Goal: Task Accomplishment & Management: Complete application form

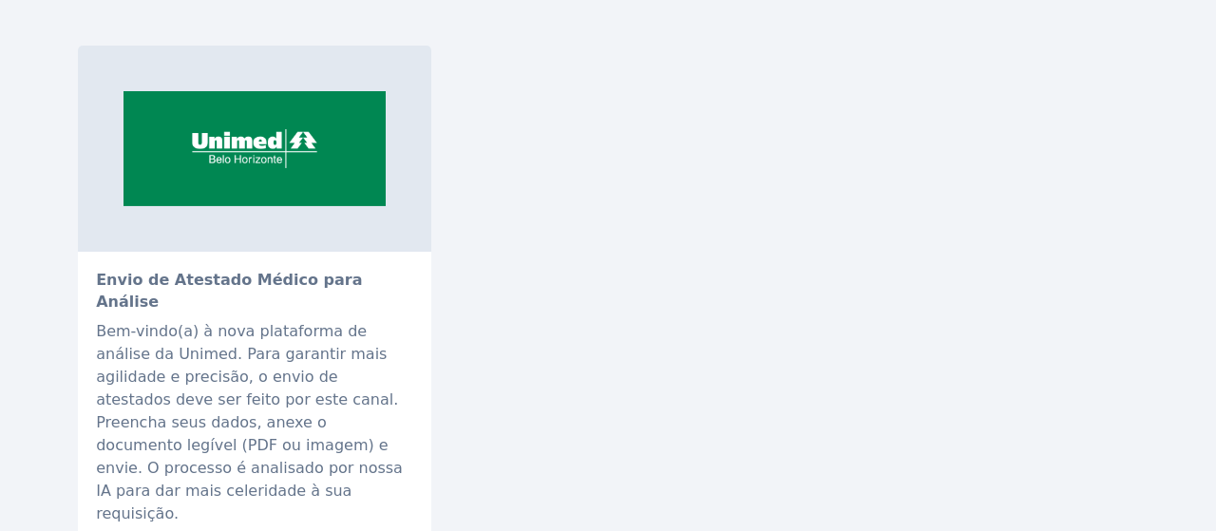
scroll to position [17, 0]
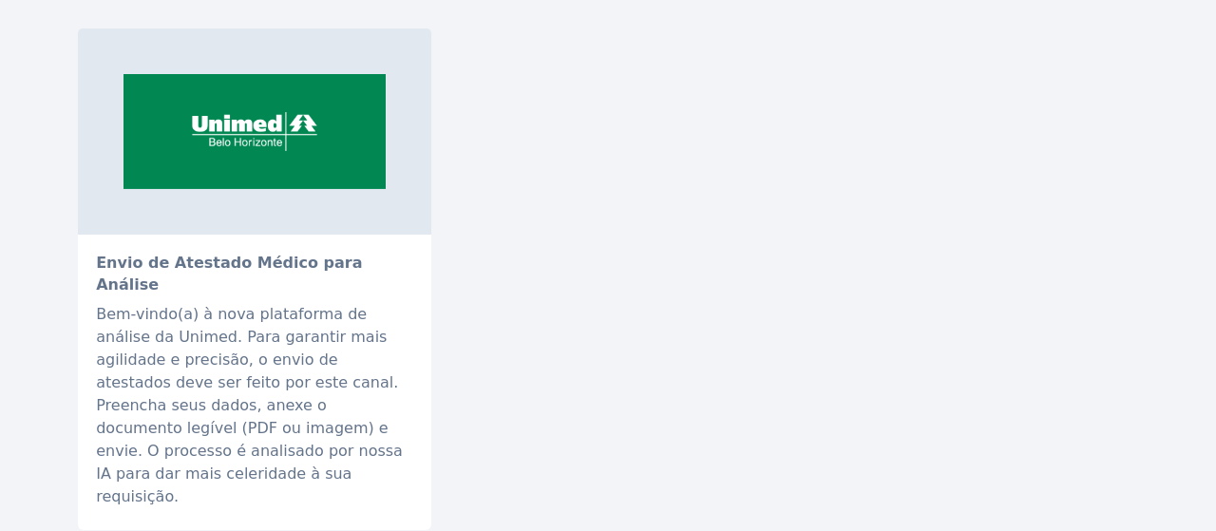
click at [296, 406] on div "Bem-vindo(a) à nova plataforma de análise da Unimed. Para garantir mais agilida…" at bounding box center [254, 405] width 317 height 205
click at [270, 143] on img at bounding box center [254, 132] width 353 height 206
click at [757, 278] on div "Envio de Atestado Médico para Análise Bem-vindo(a) à nova plataforma de análise…" at bounding box center [608, 280] width 1060 height 502
click at [213, 185] on img at bounding box center [254, 132] width 353 height 206
click at [248, 303] on div "Bem-vindo(a) à nova plataforma de análise da Unimed. Para garantir mais agilida…" at bounding box center [254, 405] width 317 height 205
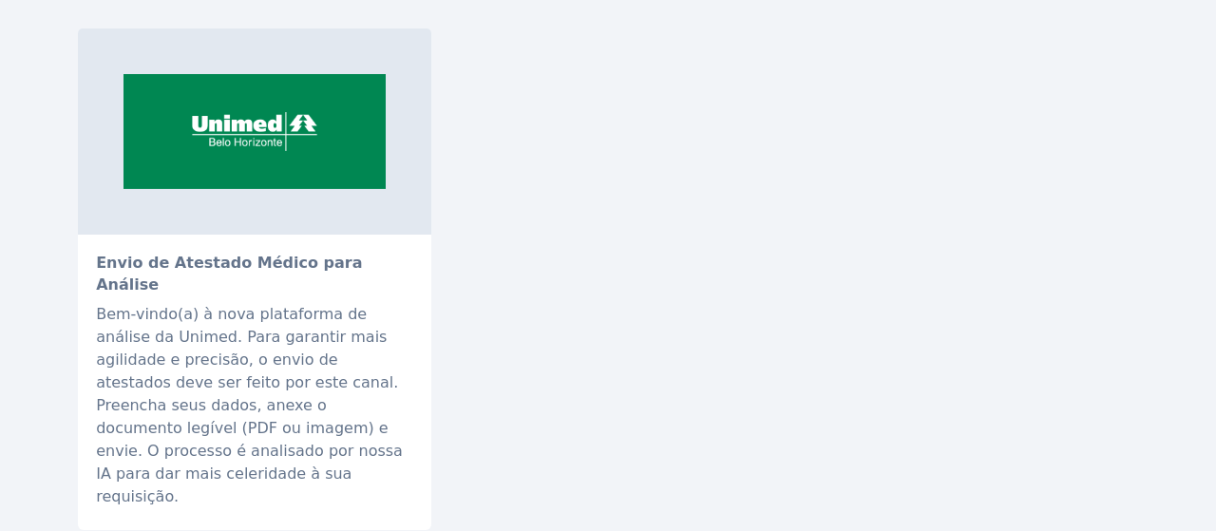
click at [248, 446] on div "Envio de Atestado Médico para Análise Bem-vindo(a) à nova plataforma de análise…" at bounding box center [254, 383] width 353 height 296
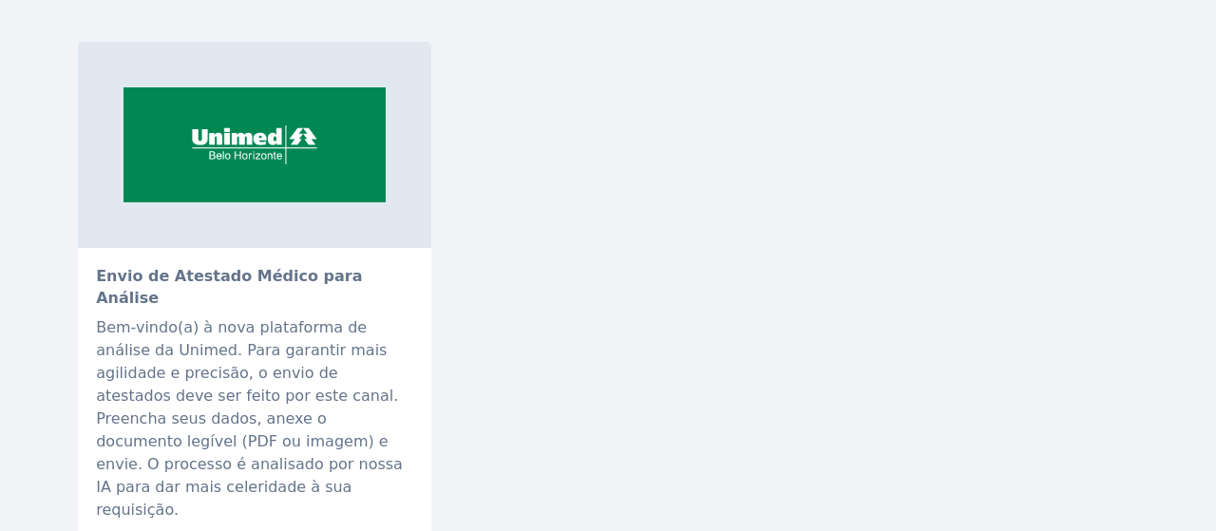
scroll to position [0, 0]
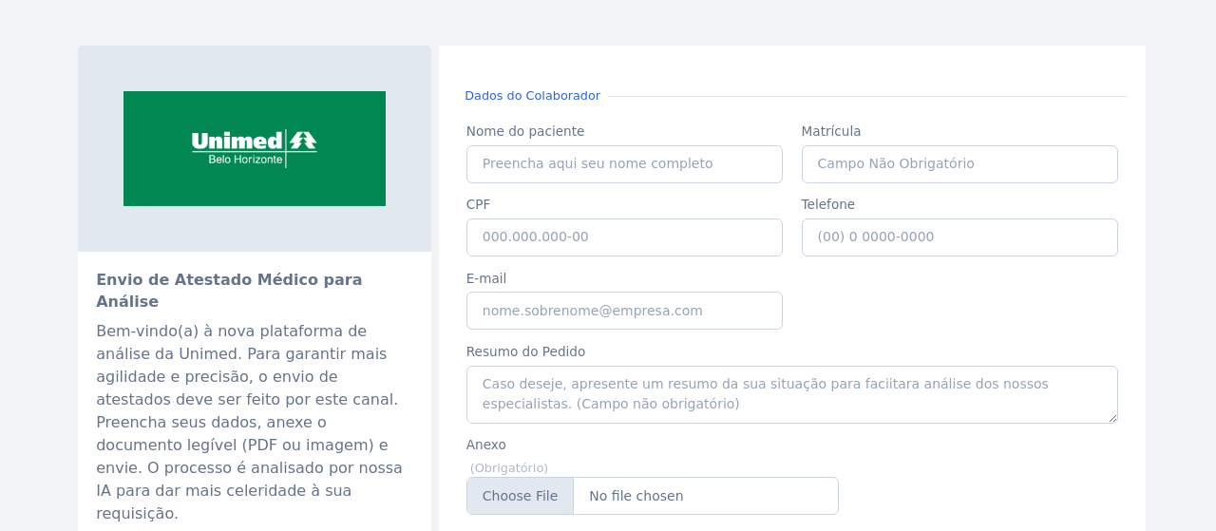
scroll to position [146, 0]
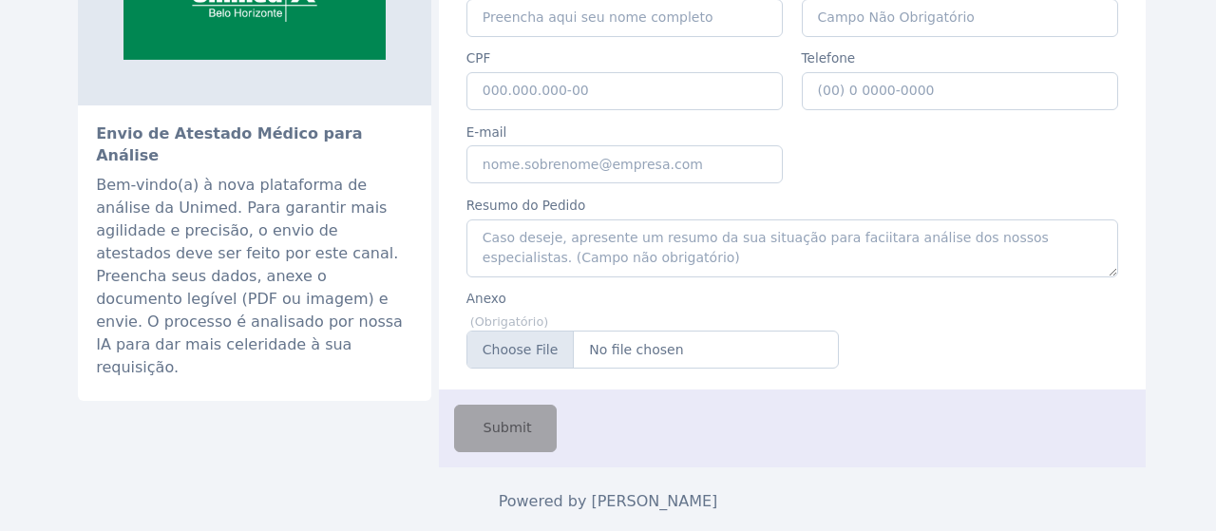
drag, startPoint x: 1036, startPoint y: 0, endPoint x: 665, endPoint y: 213, distance: 427.4
click at [665, 213] on div "Resumo do Pedido Resumo do Pedido" at bounding box center [792, 232] width 671 height 93
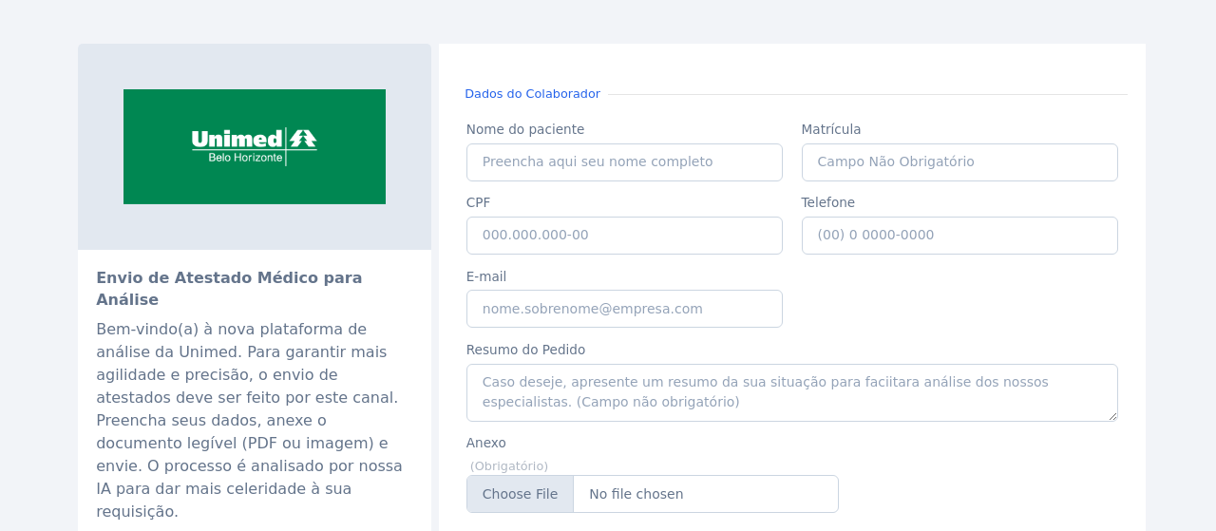
scroll to position [0, 0]
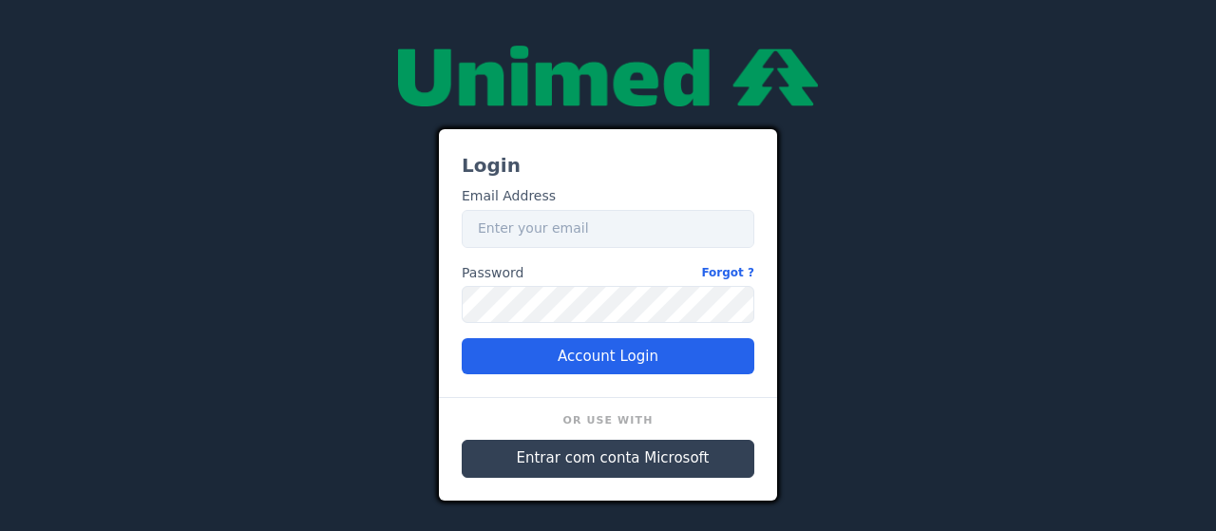
click at [571, 467] on span "Entrar com conta Microsoft" at bounding box center [613, 459] width 193 height 22
